Goal: Find specific page/section: Find specific page/section

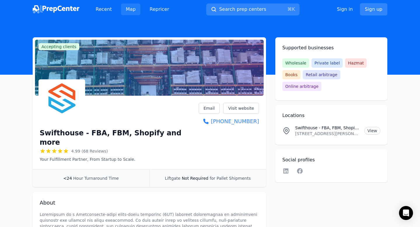
click at [136, 11] on link "Map" at bounding box center [130, 10] width 19 height 12
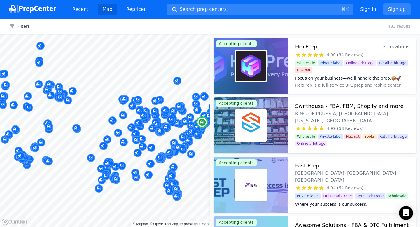
click at [319, 185] on icon at bounding box center [322, 188] width 6 height 6
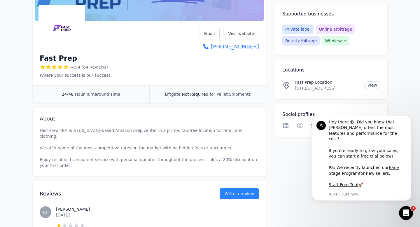
scroll to position [86, 0]
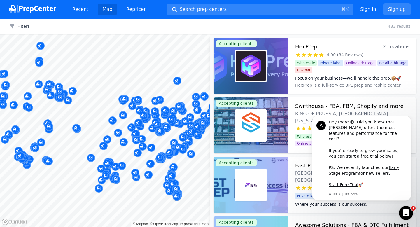
click at [110, 11] on link "Map" at bounding box center [107, 10] width 19 height 12
click at [257, 122] on img at bounding box center [251, 125] width 30 height 30
